Goal: Transaction & Acquisition: Purchase product/service

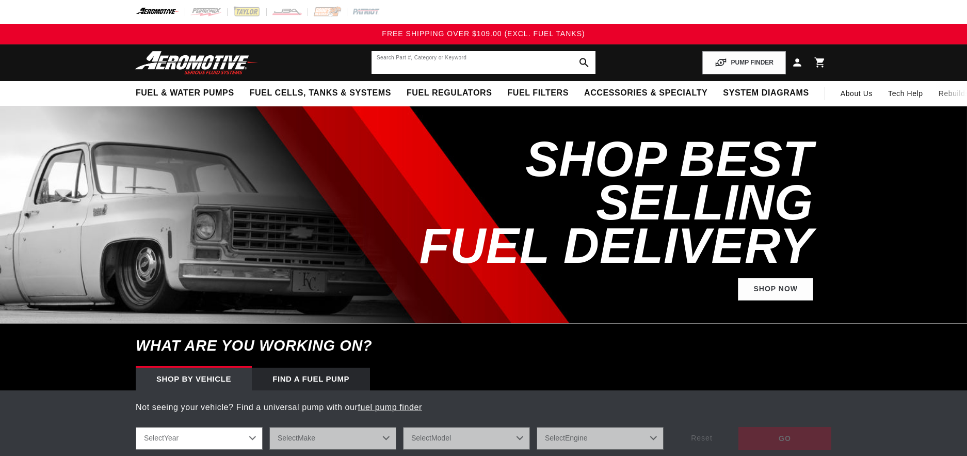
click at [437, 62] on input "text" at bounding box center [484, 62] width 224 height 23
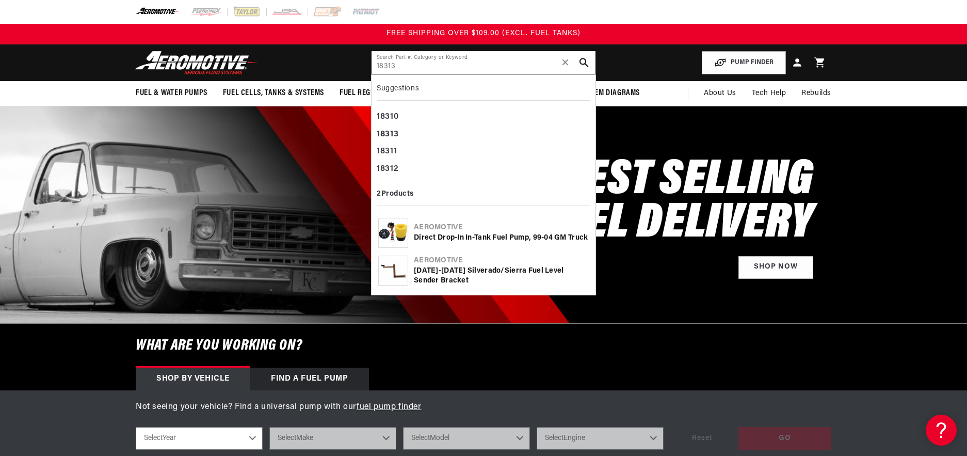
type input "18313"
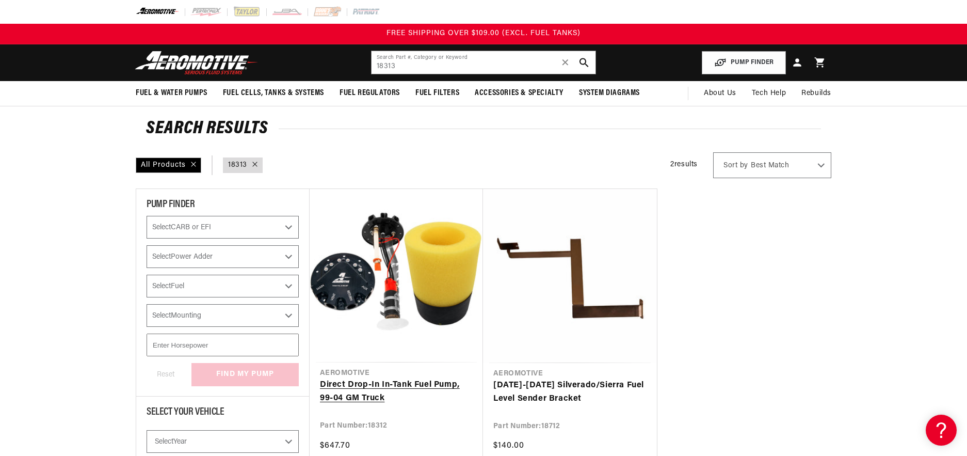
click at [423, 387] on link "Direct Drop-In In-Tank Fuel Pump, 99-04 GM Truck" at bounding box center [396, 391] width 153 height 26
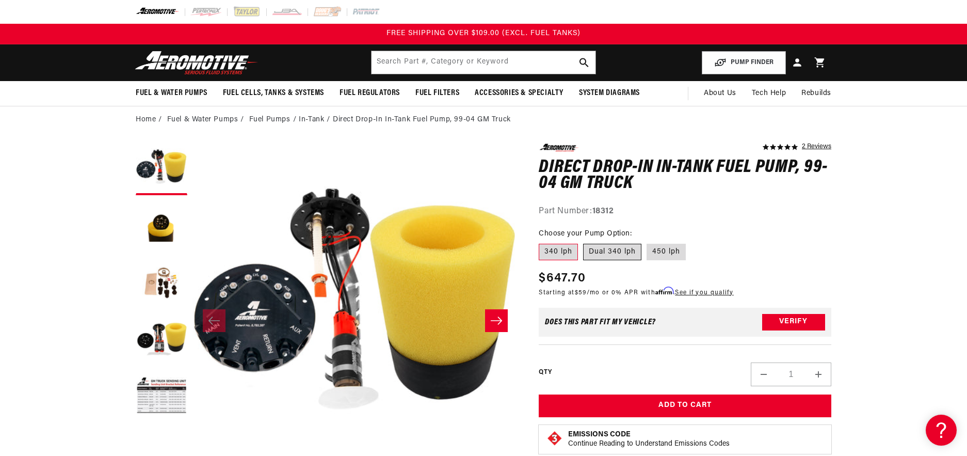
click at [631, 252] on label "Dual 340 lph" at bounding box center [612, 252] width 58 height 17
click at [584, 242] on input "Dual 340 lph" at bounding box center [583, 242] width 1 height 1
radio input "true"
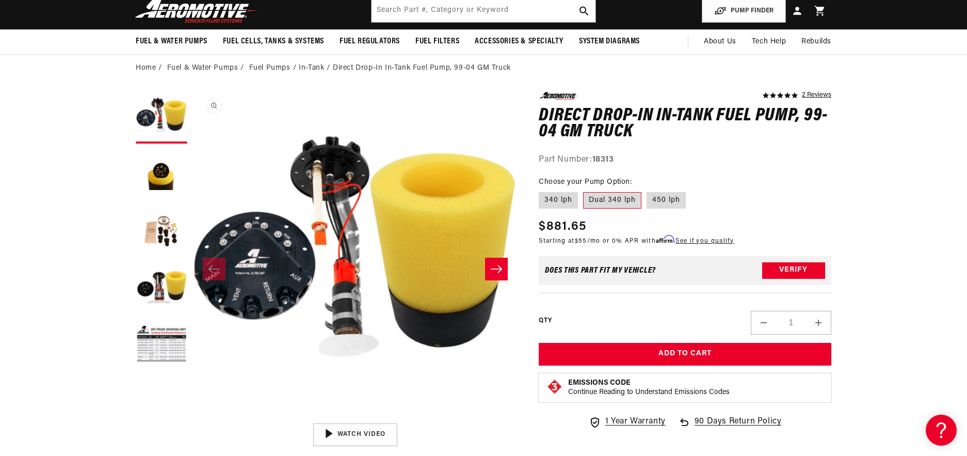
scroll to position [103, 0]
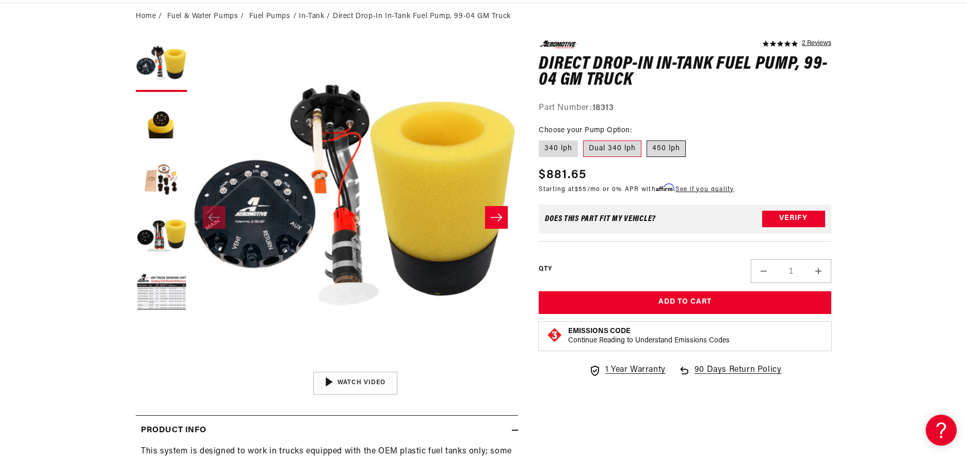
click at [668, 151] on label "450 lph" at bounding box center [666, 148] width 39 height 17
click at [647, 139] on input "450 lph" at bounding box center [647, 138] width 1 height 1
radio input "true"
click at [620, 145] on label "Dual 340 lph" at bounding box center [612, 148] width 58 height 17
click at [584, 139] on input "Dual 340 lph" at bounding box center [583, 138] width 1 height 1
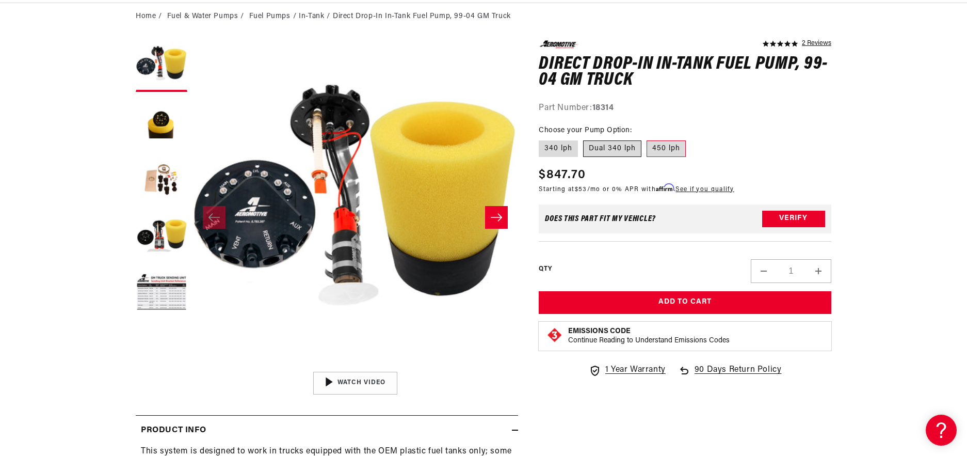
radio input "true"
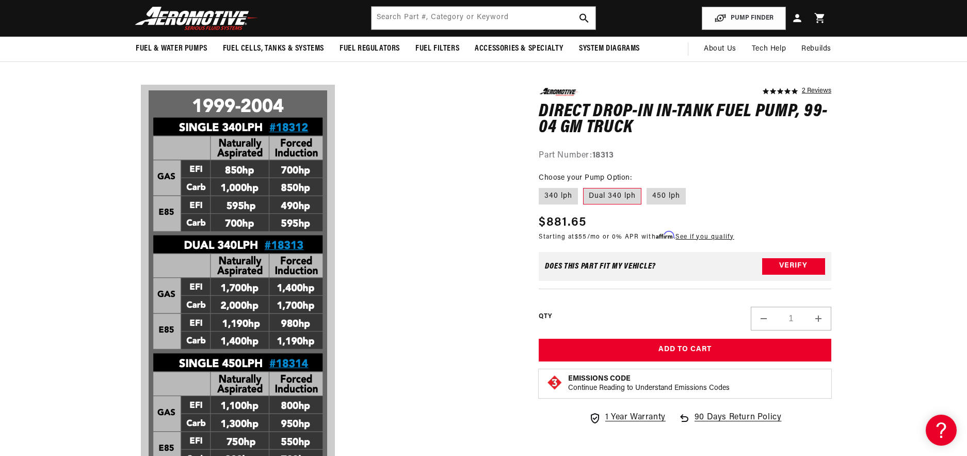
scroll to position [568, 0]
